Goal: Transaction & Acquisition: Download file/media

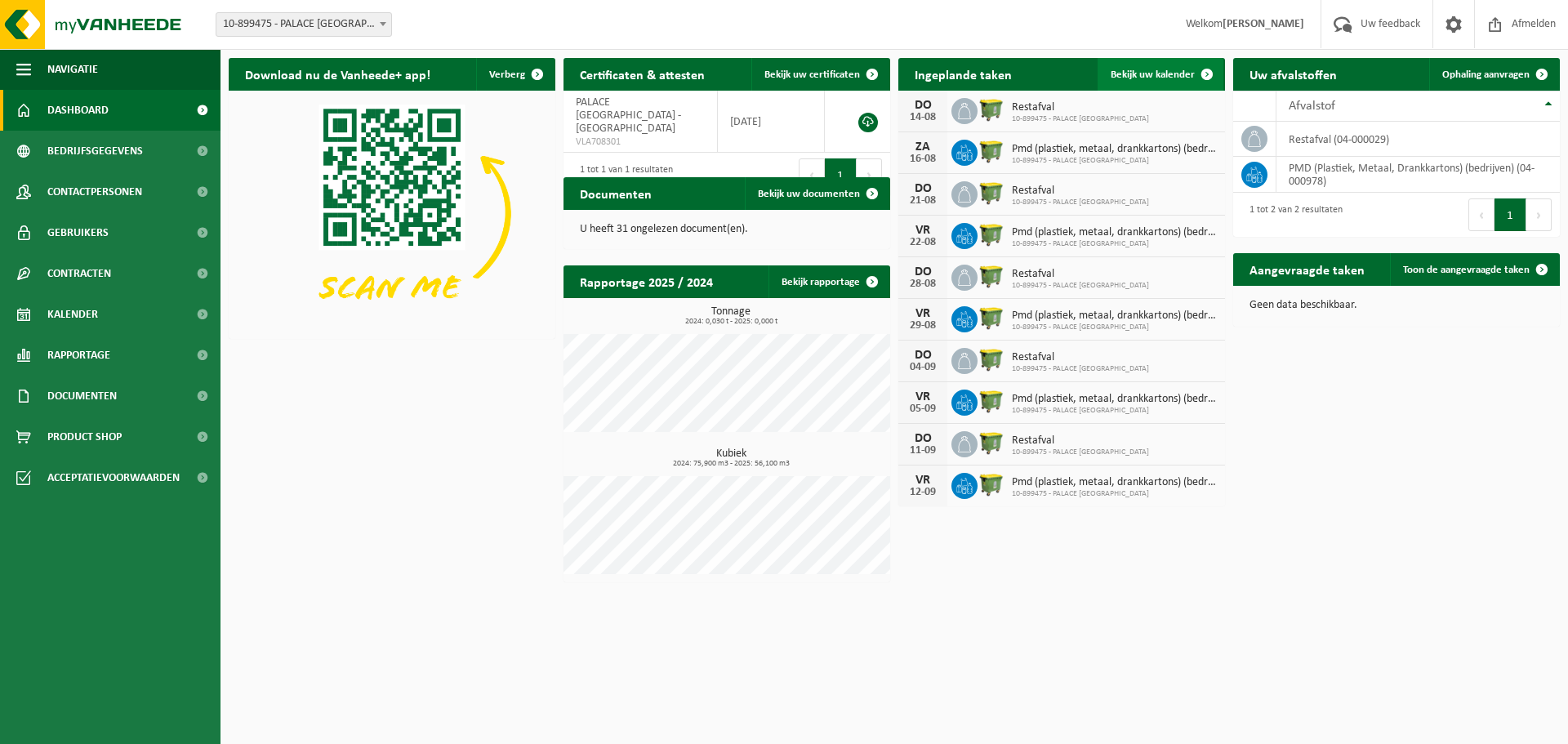
click at [1178, 81] on link "Bekijk uw kalender" at bounding box center [1161, 74] width 126 height 33
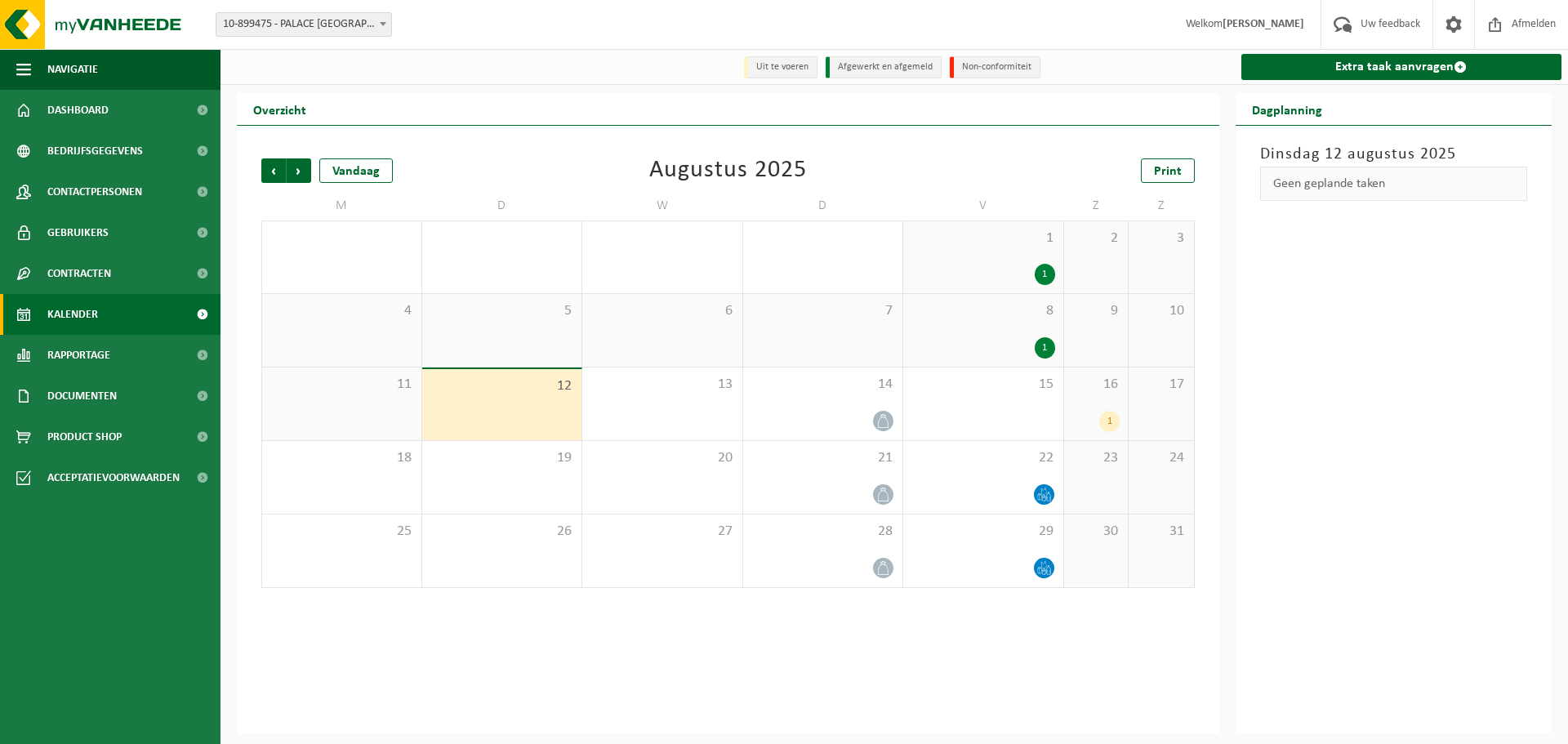
click at [1109, 423] on div "1" at bounding box center [1109, 422] width 20 height 21
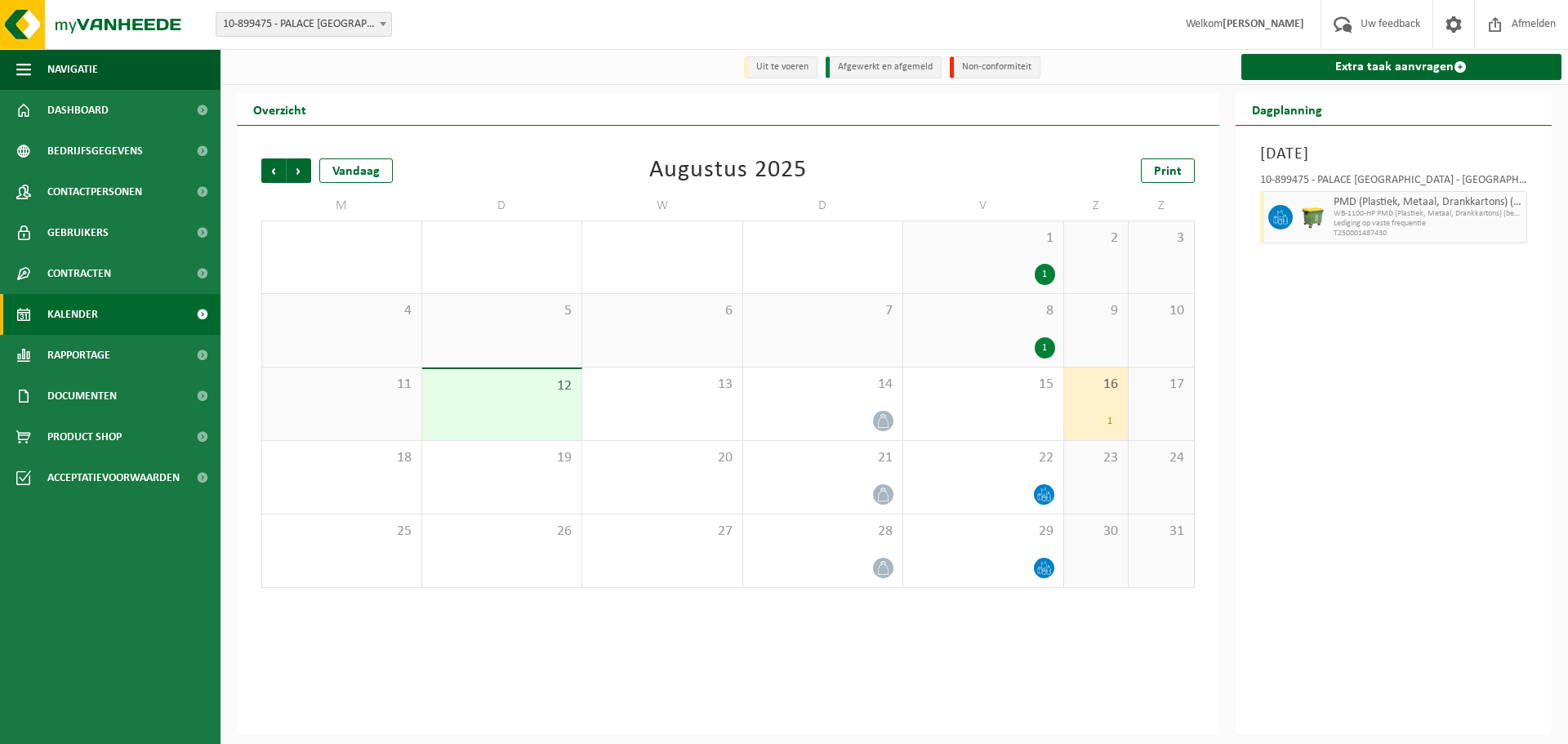
click at [936, 165] on div "Vorige Volgende Vandaag Augustus 2025 Print" at bounding box center [728, 171] width 934 height 25
click at [617, 84] on div "Uit te voeren Afgewerkt en afgemeld Non-conformiteit Extra taak aanvragen" at bounding box center [894, 67] width 1347 height 36
click at [104, 158] on span "Bedrijfsgegevens" at bounding box center [95, 151] width 96 height 41
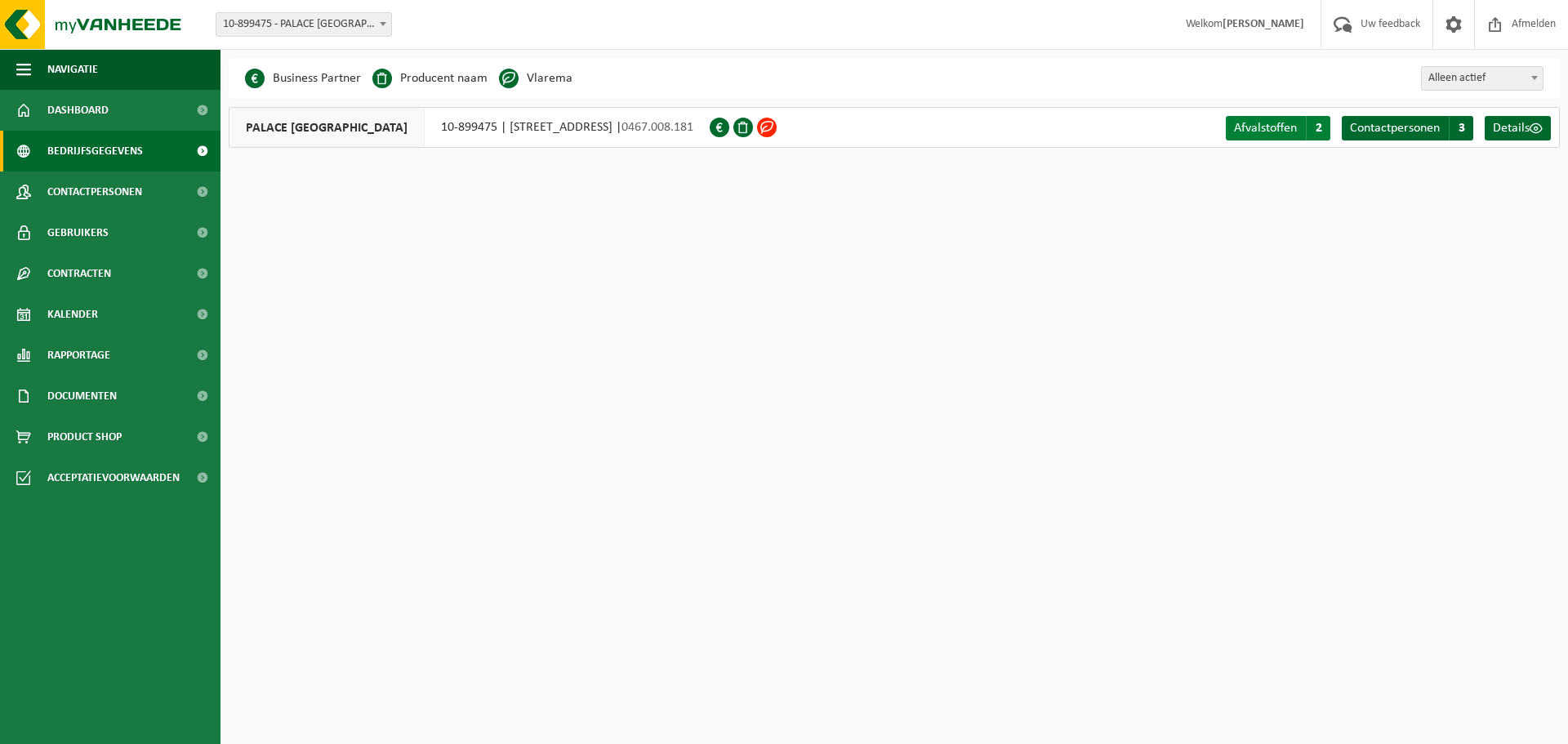
click at [1320, 131] on span "2" at bounding box center [1318, 129] width 25 height 25
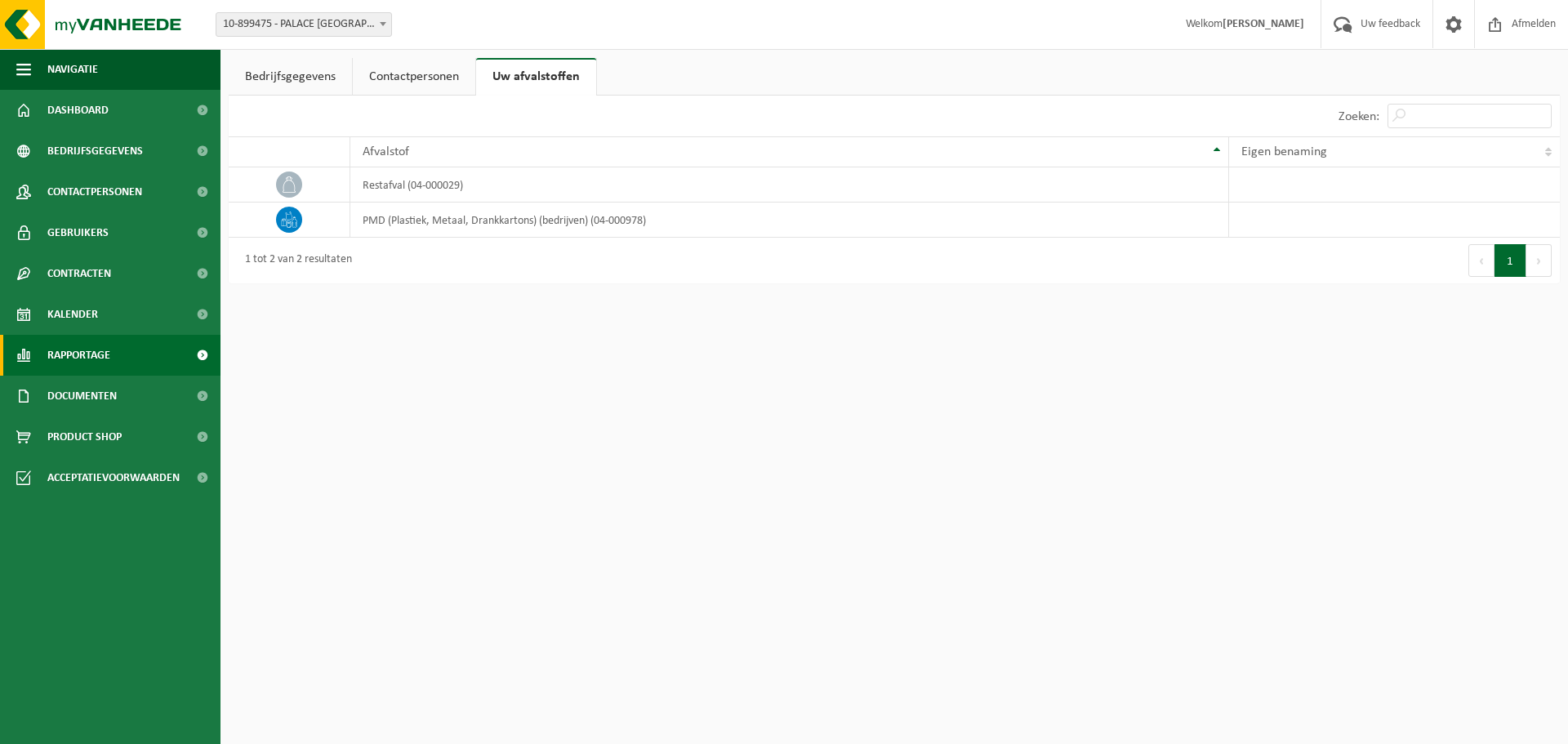
click at [97, 362] on span "Rapportage" at bounding box center [78, 355] width 63 height 41
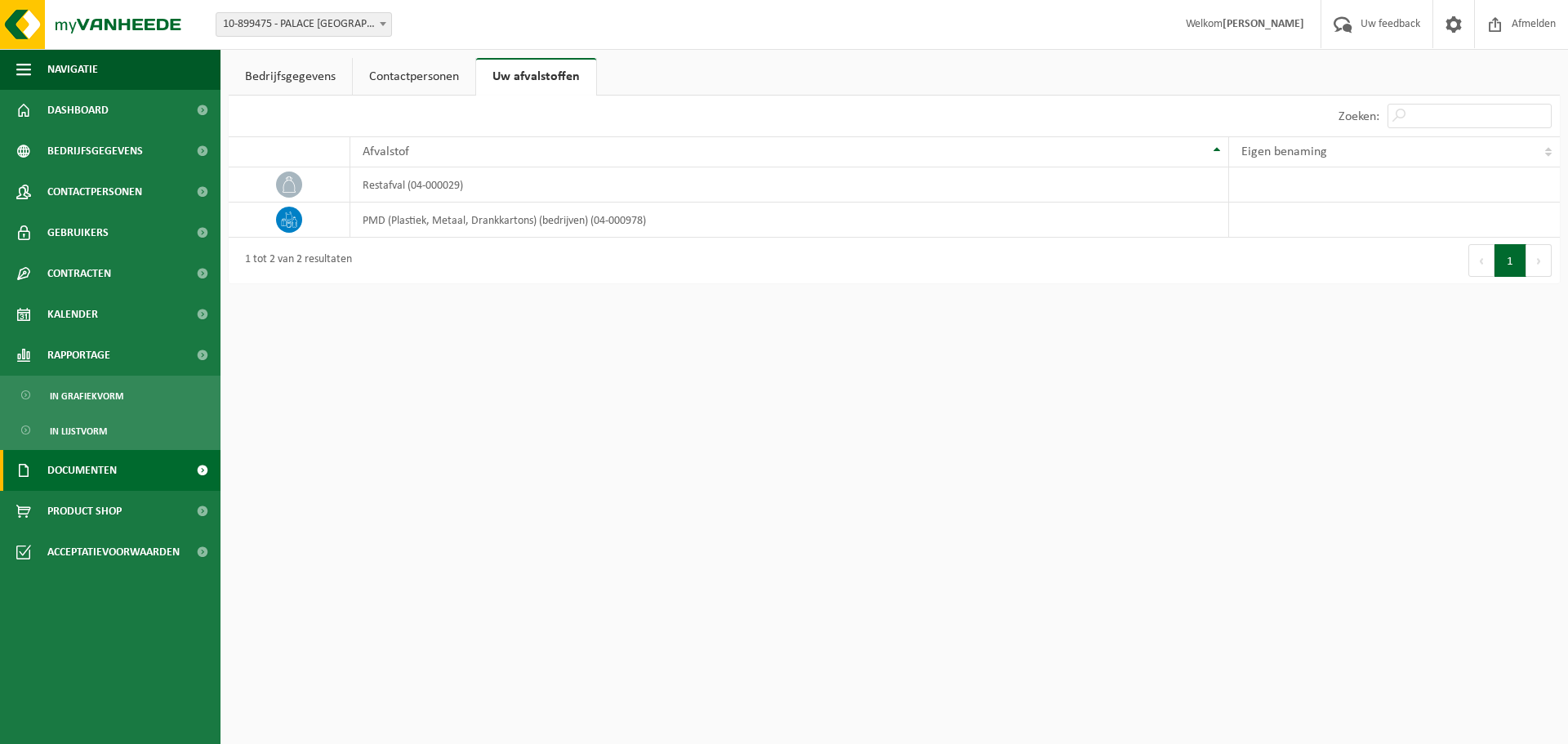
click at [120, 482] on link "Documenten" at bounding box center [110, 471] width 220 height 41
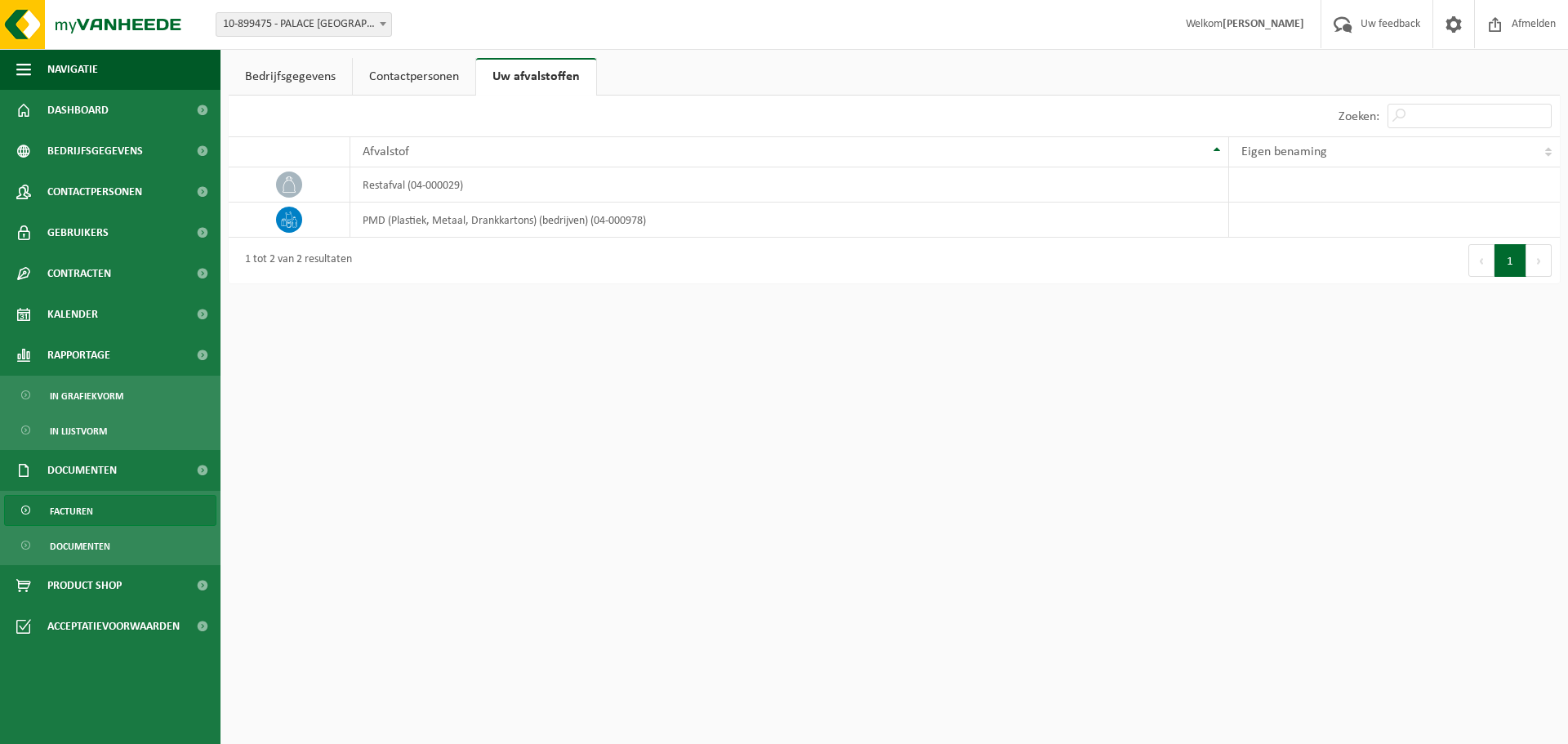
click at [119, 520] on link "Facturen" at bounding box center [110, 511] width 212 height 31
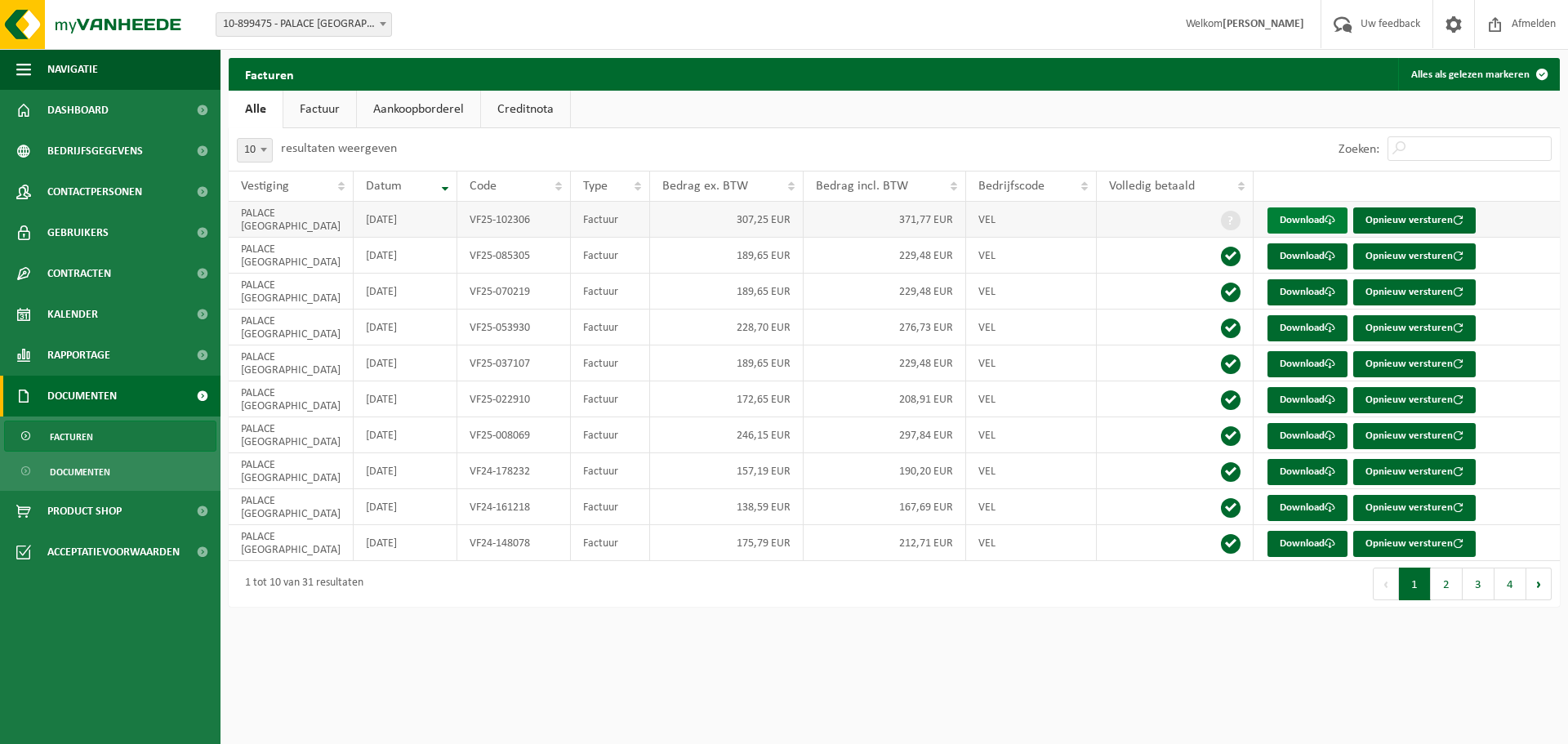
click at [1310, 218] on link "Download" at bounding box center [1307, 220] width 80 height 26
